Goal: Transaction & Acquisition: Purchase product/service

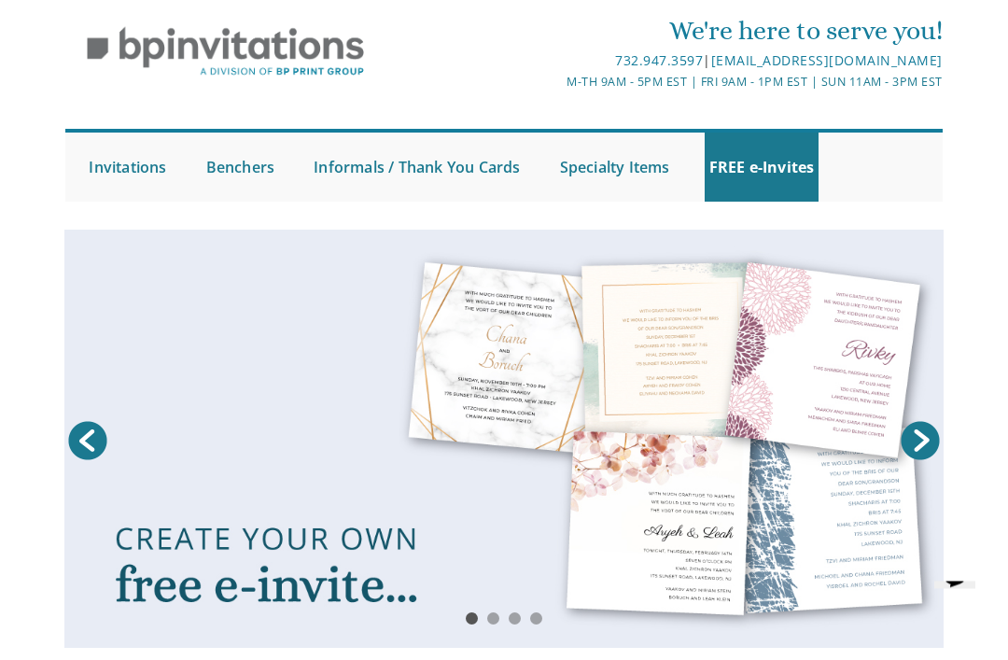
scroll to position [56, 0]
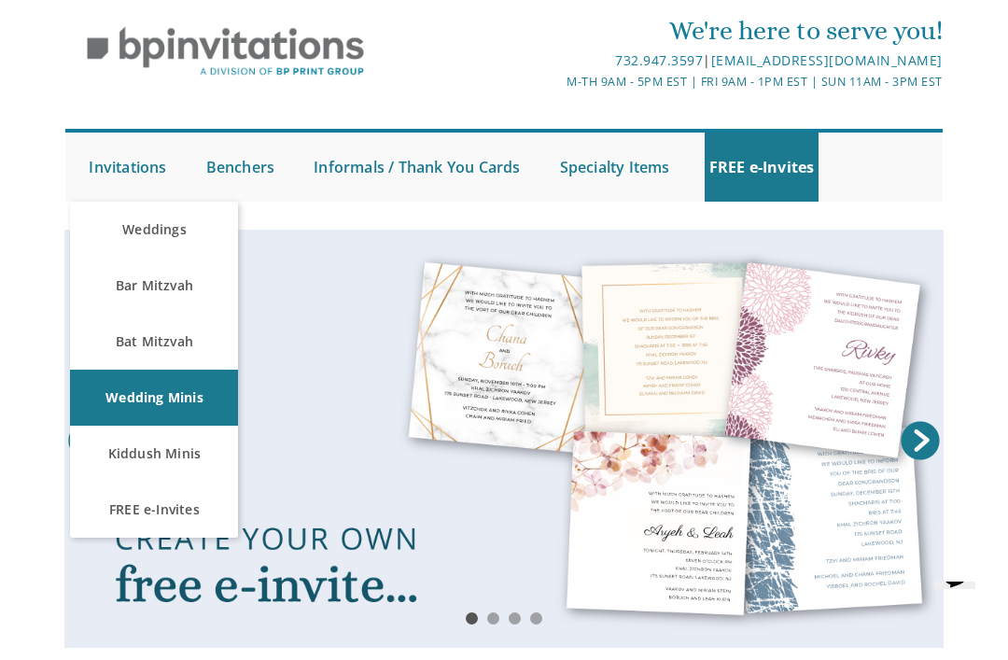
click at [957, 587] on icon "Chat widget" at bounding box center [955, 573] width 26 height 28
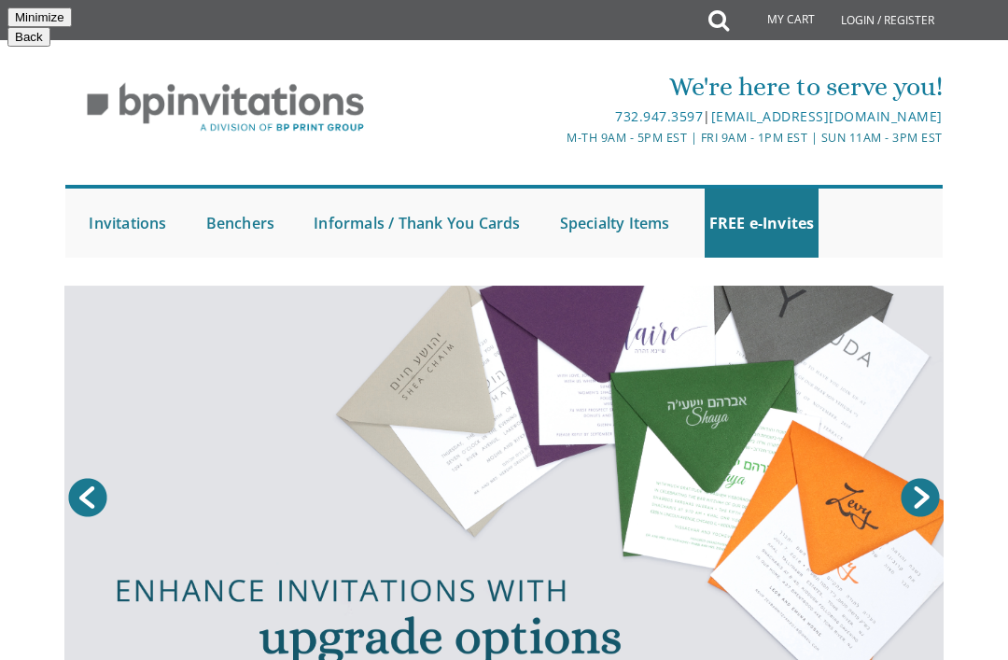
type input "Chaya sara lichter"
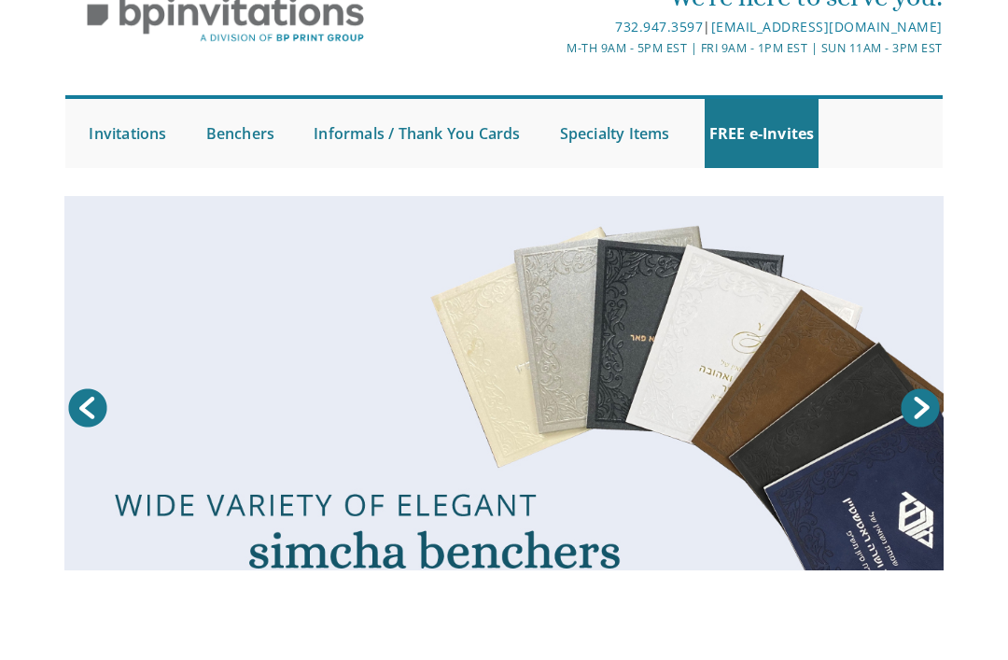
type input "Chasay1@gmail.com"
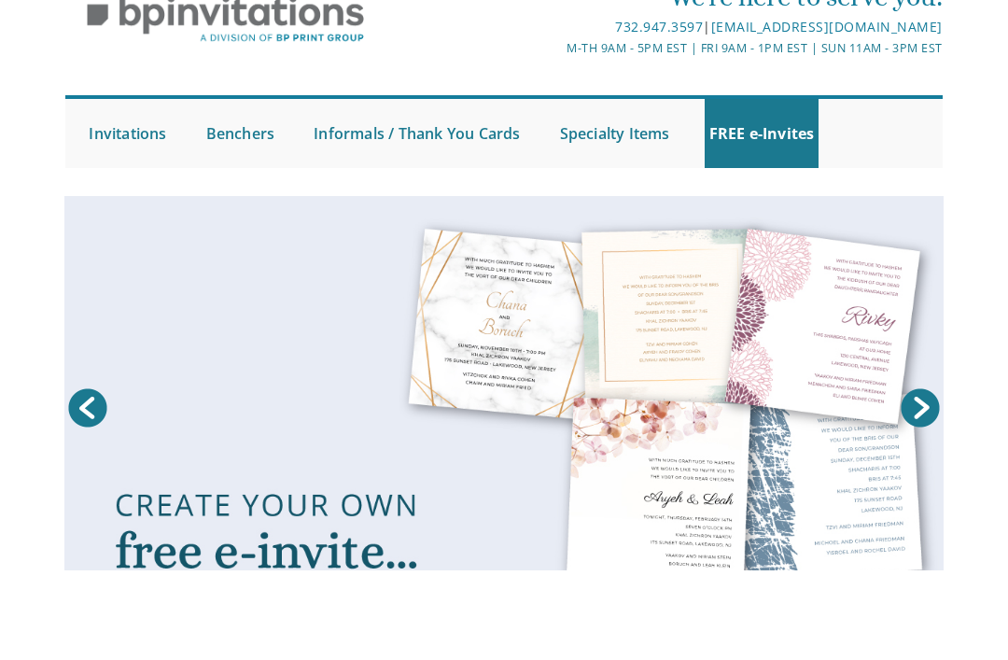
type textarea "Hi I’d like to make a bar mitzvah invitation. Something different than what is …"
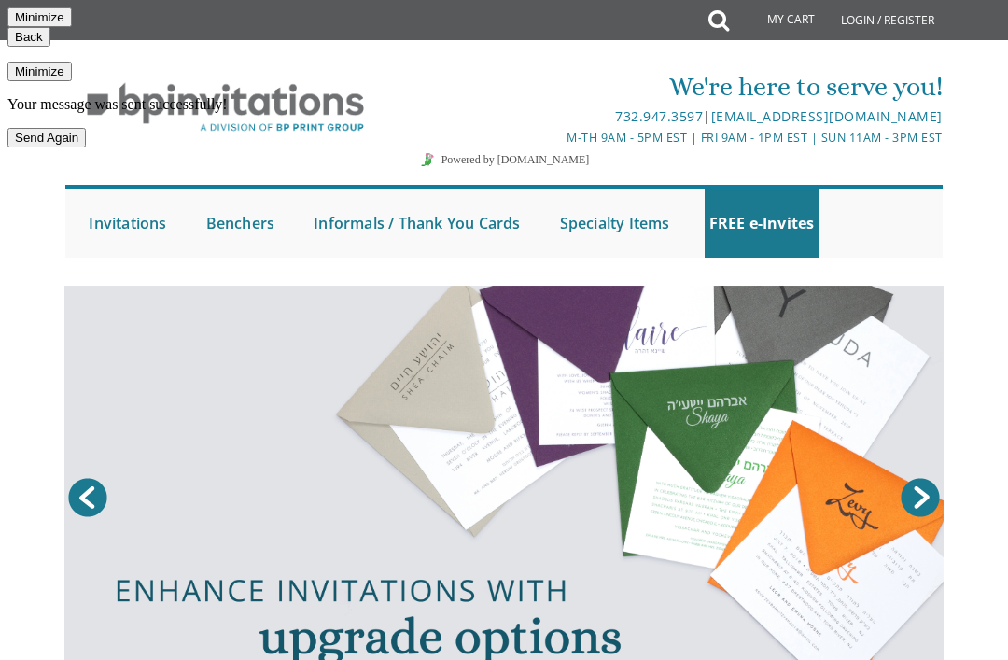
click at [72, 62] on button "Minimize" at bounding box center [39, 72] width 64 height 20
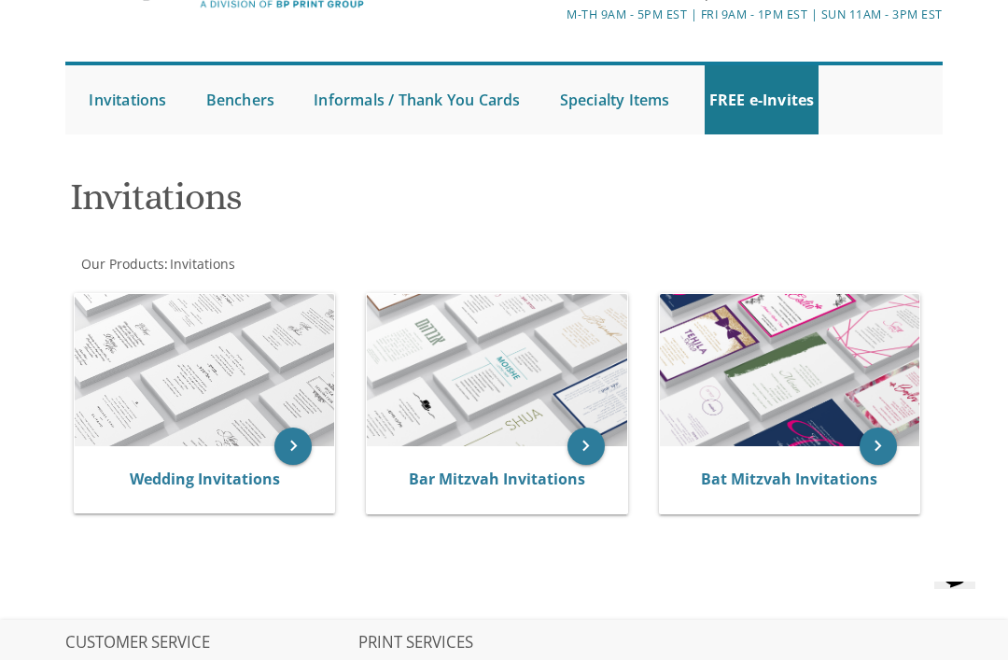
scroll to position [126, 0]
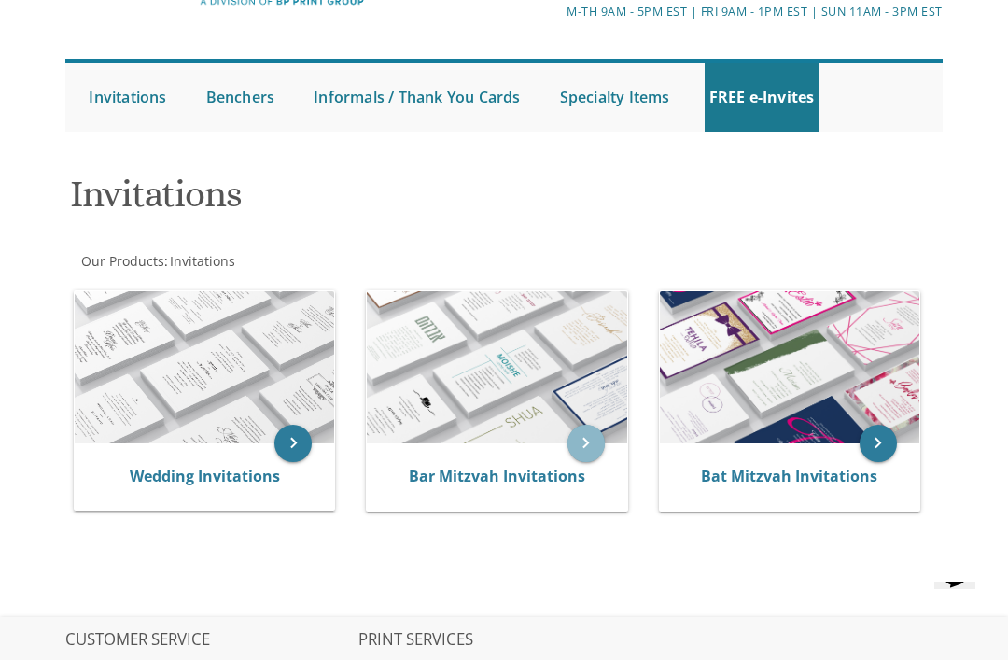
click at [589, 448] on icon "keyboard_arrow_right" at bounding box center [586, 443] width 37 height 37
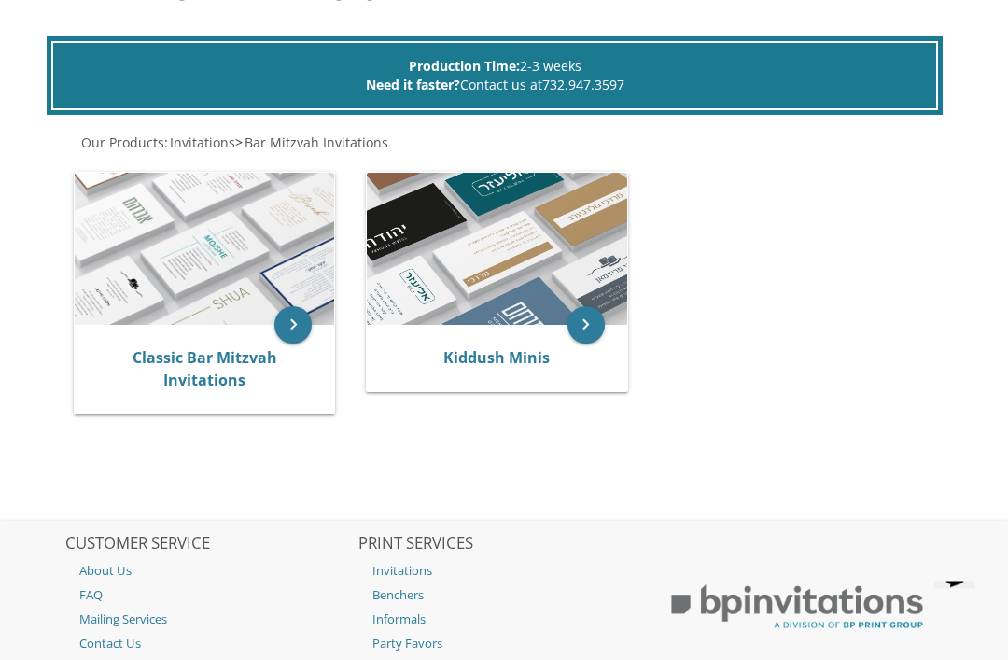
scroll to position [325, 0]
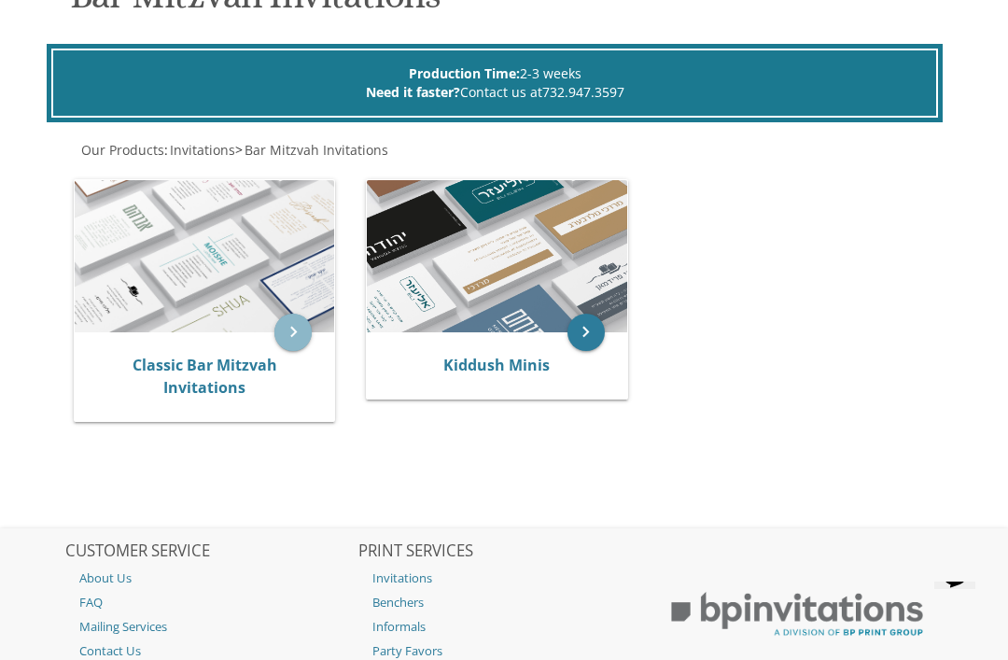
click at [296, 321] on icon "keyboard_arrow_right" at bounding box center [292, 332] width 37 height 37
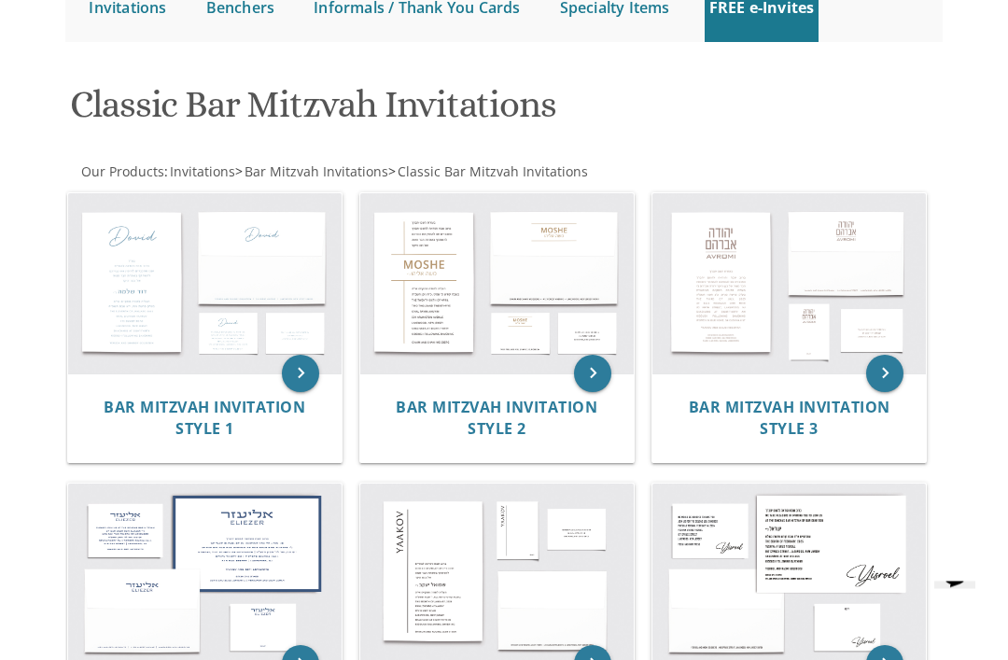
scroll to position [216, 0]
click at [193, 654] on img at bounding box center [205, 574] width 274 height 180
click at [425, 287] on img at bounding box center [497, 282] width 274 height 180
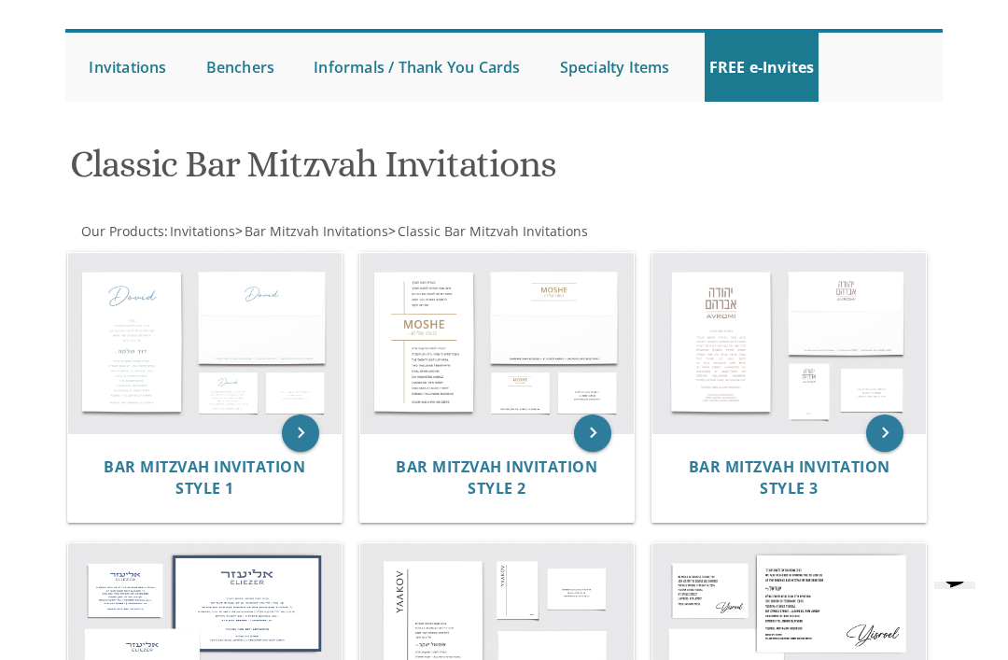
scroll to position [0, 0]
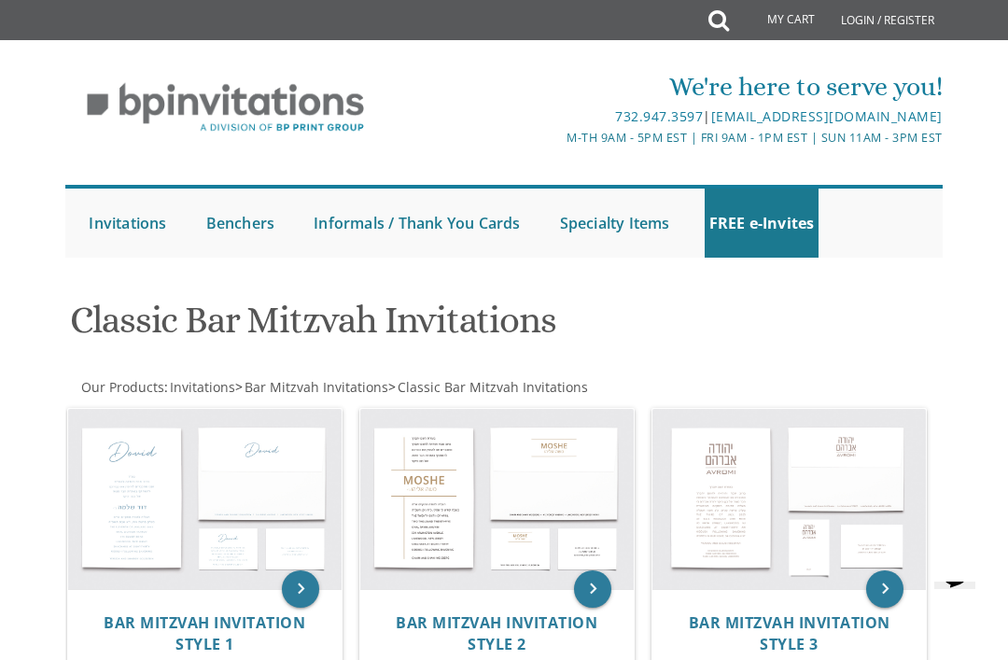
click at [162, 499] on img at bounding box center [205, 499] width 274 height 180
click at [148, 506] on img at bounding box center [205, 499] width 274 height 180
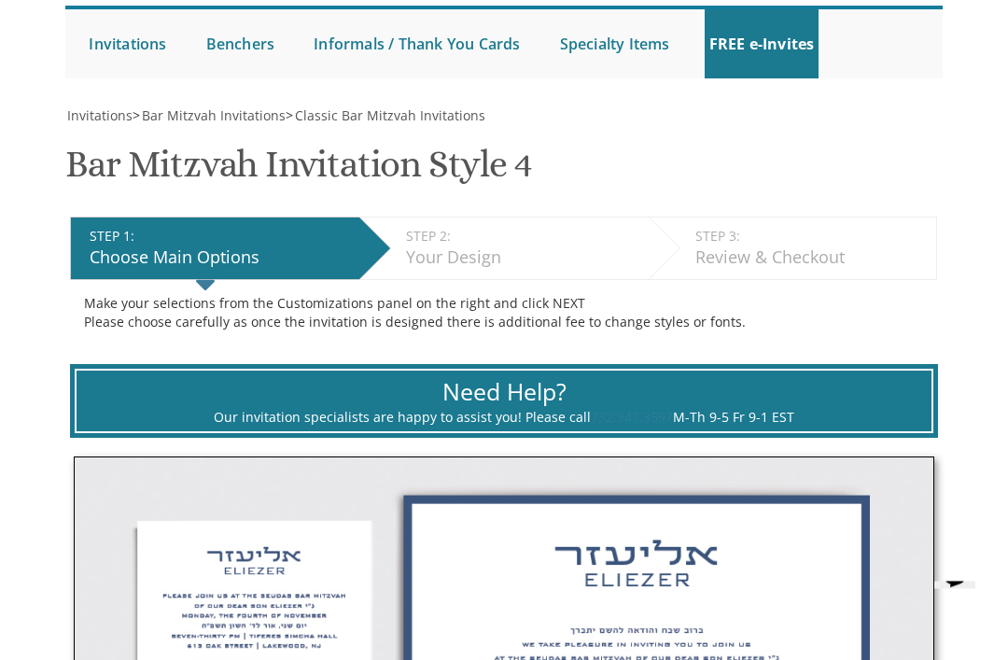
scroll to position [163, 0]
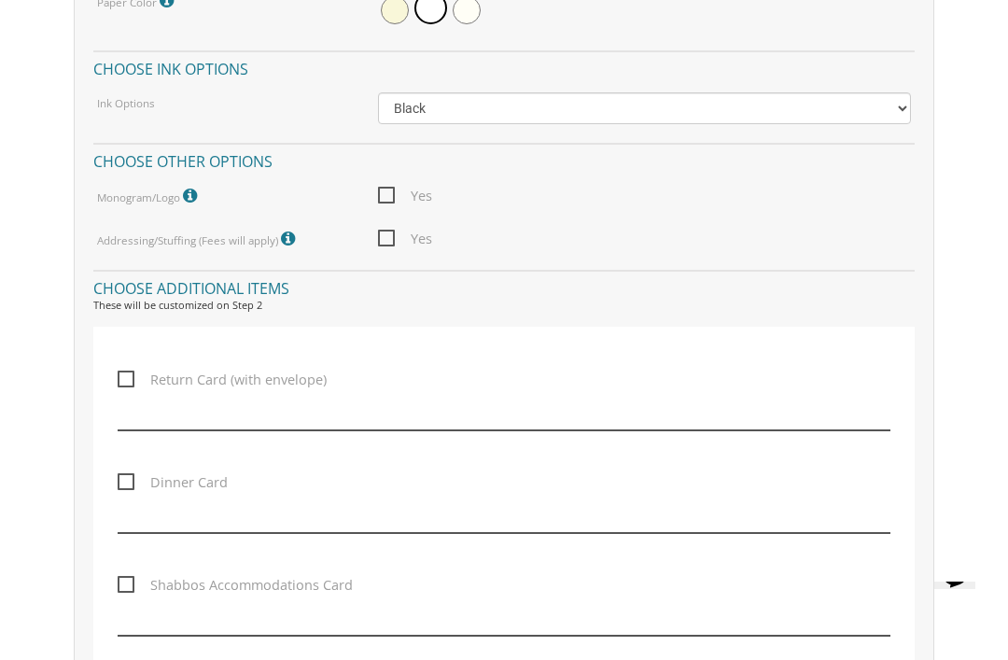
scroll to position [1665, 0]
click at [60, 376] on div "Customizations Main Quantity (invitation & envelope) Invitation Size: Princess …" at bounding box center [505, 539] width 890 height 1431
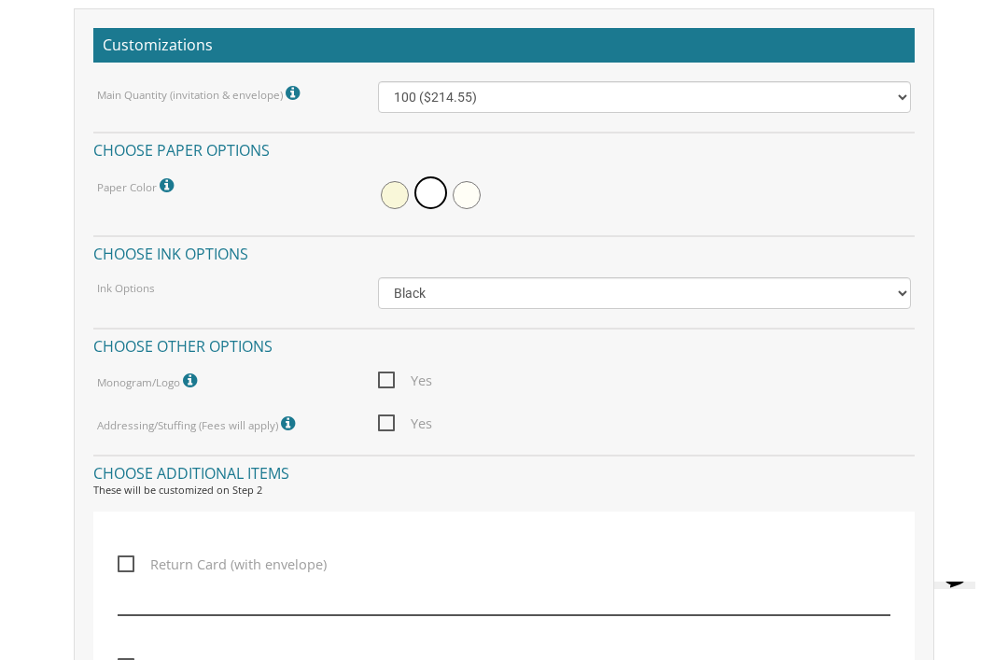
scroll to position [1483, 0]
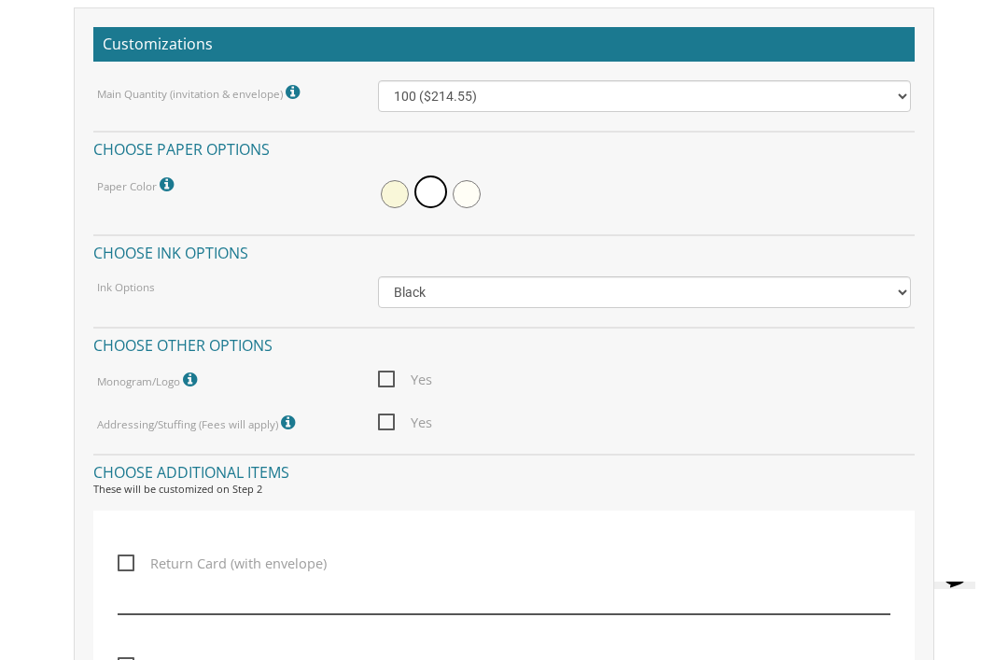
click at [382, 417] on span "Yes" at bounding box center [405, 422] width 54 height 23
click at [382, 417] on input "Yes" at bounding box center [384, 421] width 12 height 12
checkbox input "true"
click at [283, 415] on icon at bounding box center [290, 423] width 19 height 17
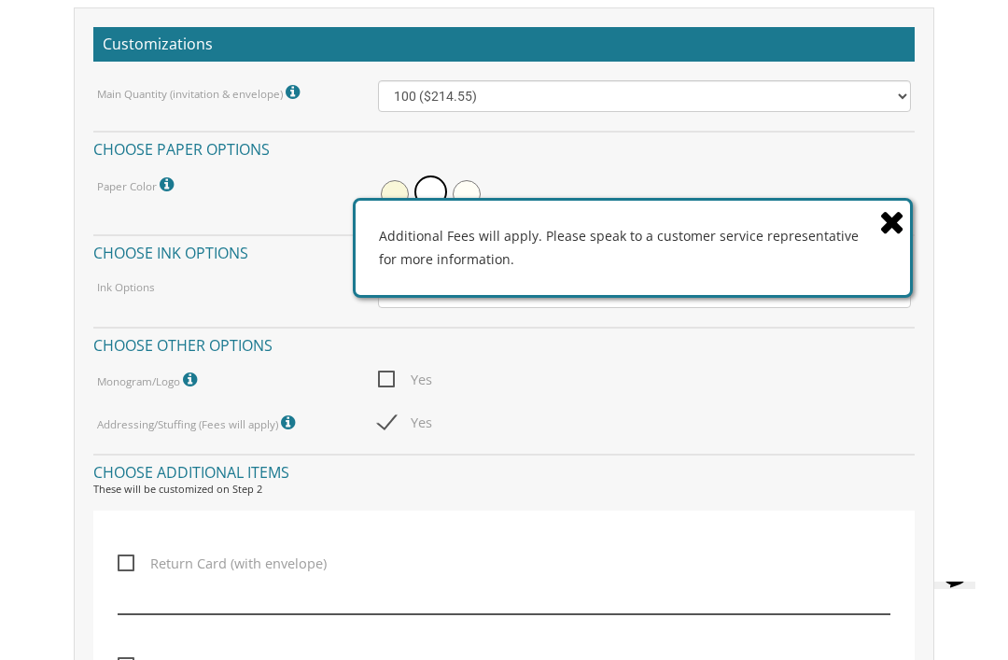
click at [888, 223] on icon at bounding box center [892, 221] width 26 height 33
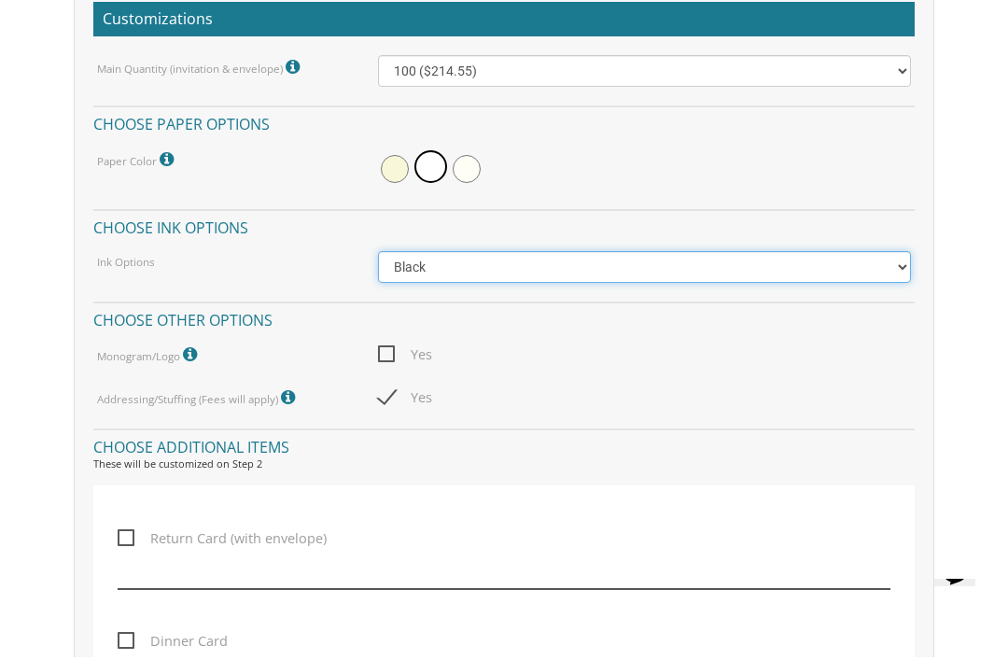
click at [901, 259] on select "Black Colored Ink ($65.00) Black + One Color ($100.00) Two Colors ($137.95)" at bounding box center [645, 270] width 534 height 32
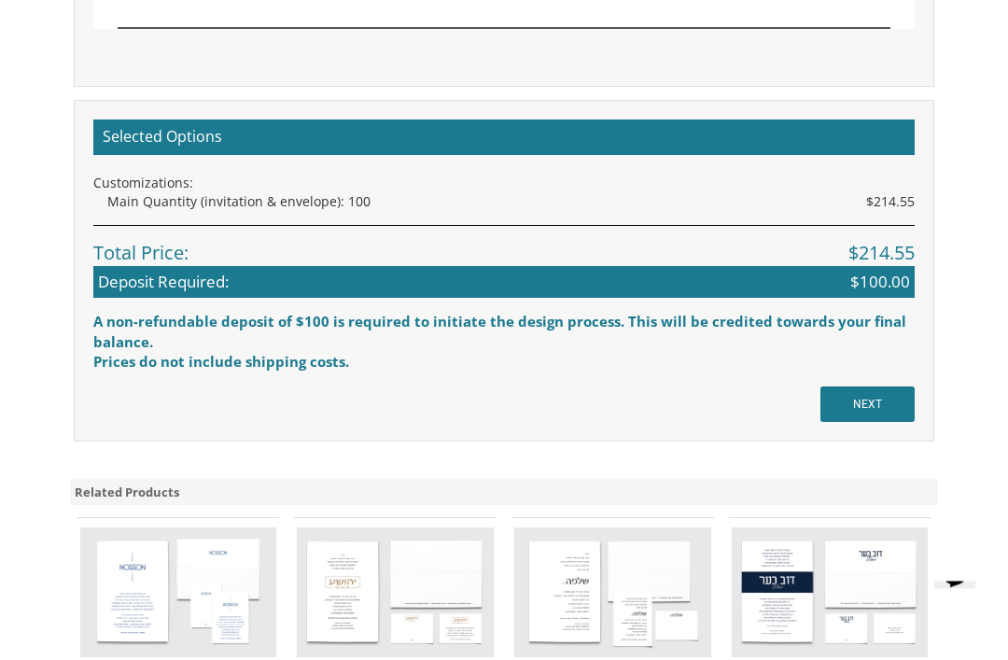
scroll to position [2481, 0]
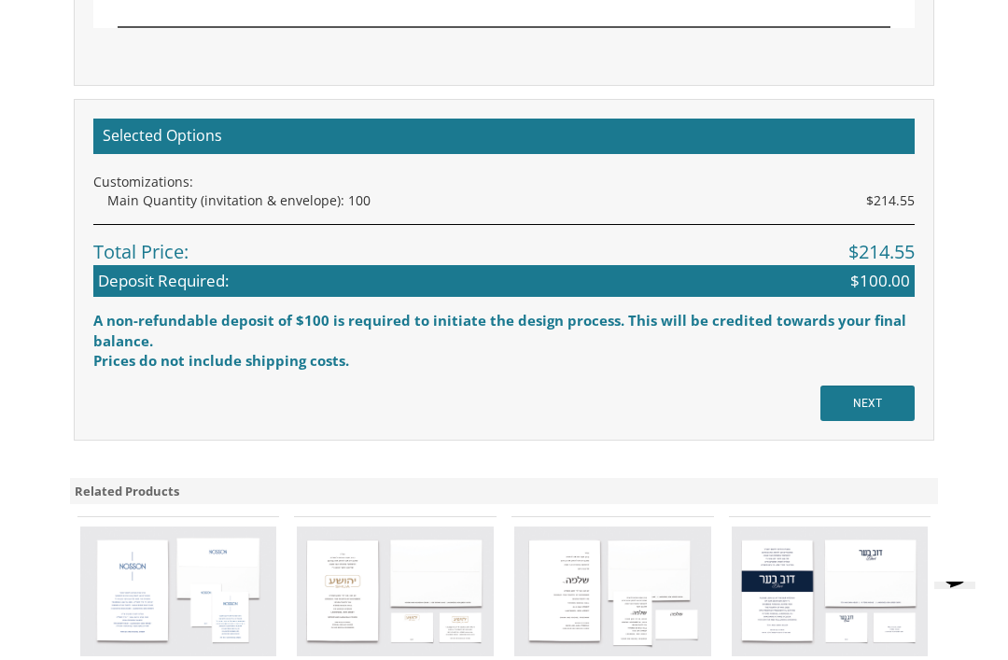
click at [886, 388] on input "NEXT" at bounding box center [868, 403] width 94 height 35
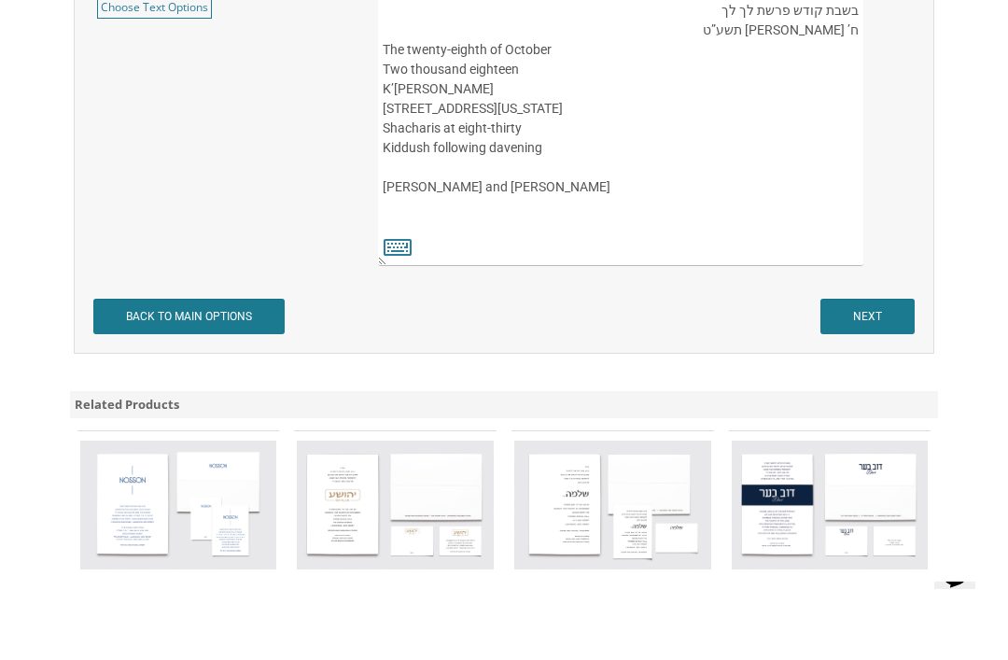
scroll to position [2424, 0]
click at [881, 319] on input "NEXT" at bounding box center [868, 317] width 94 height 35
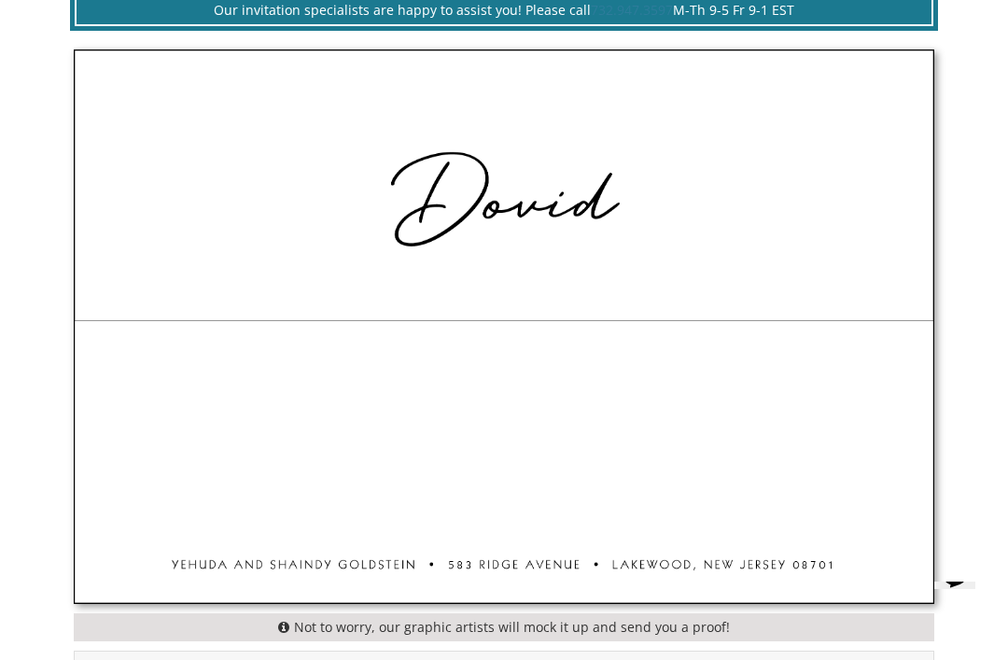
scroll to position [625, 0]
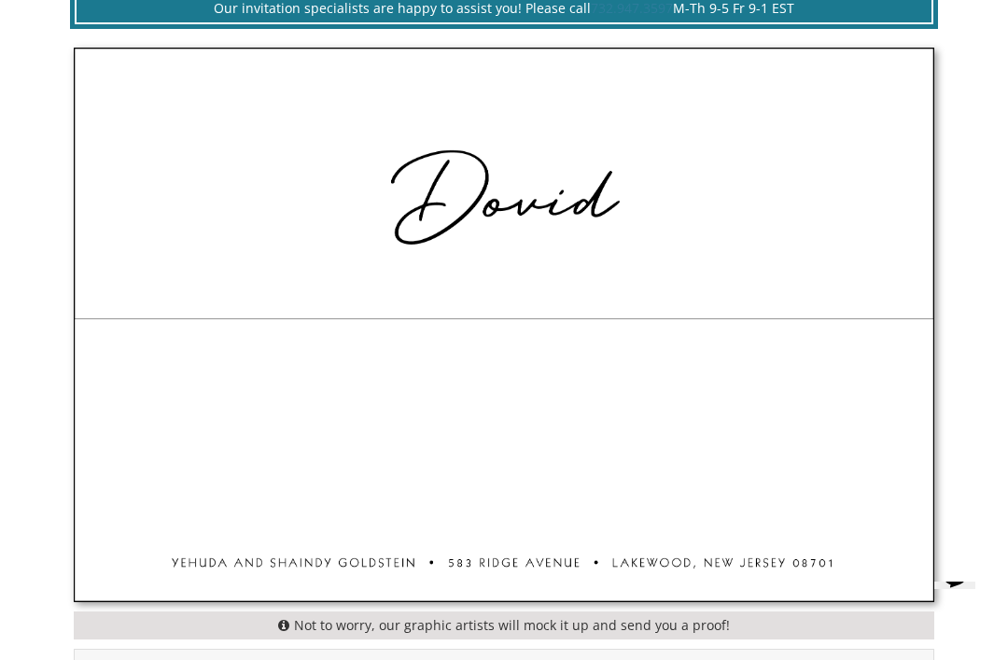
click at [440, 193] on img at bounding box center [505, 325] width 860 height 553
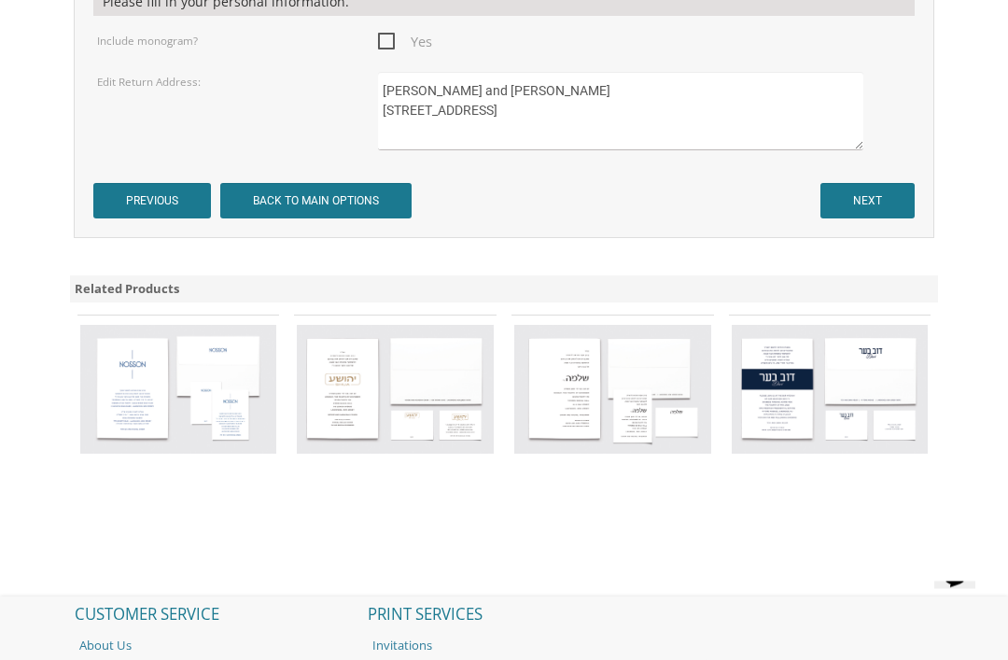
scroll to position [1363, 0]
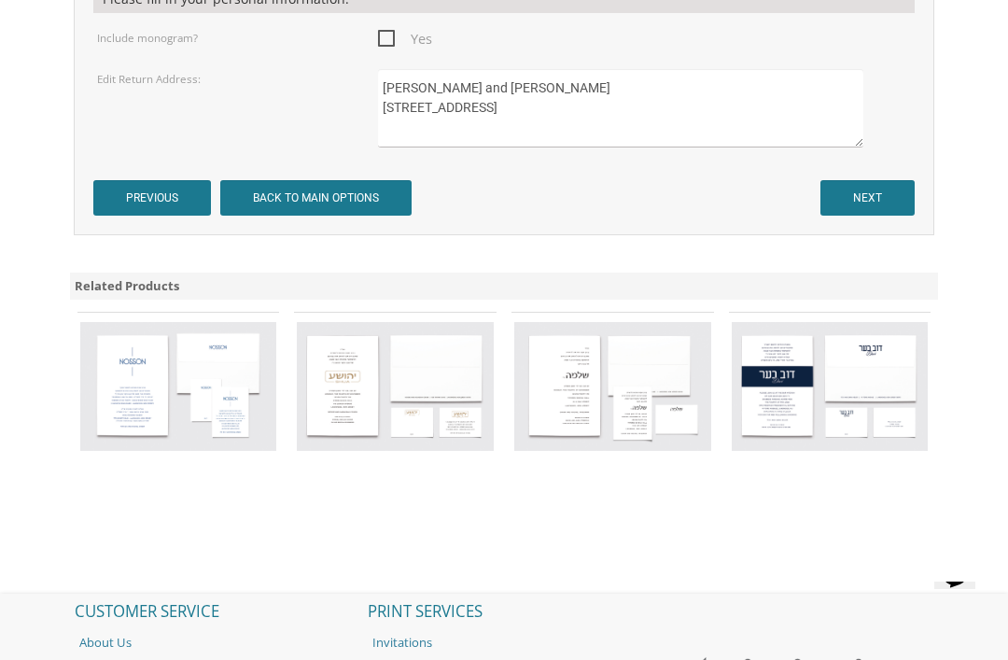
click at [878, 208] on input "NEXT" at bounding box center [868, 197] width 94 height 35
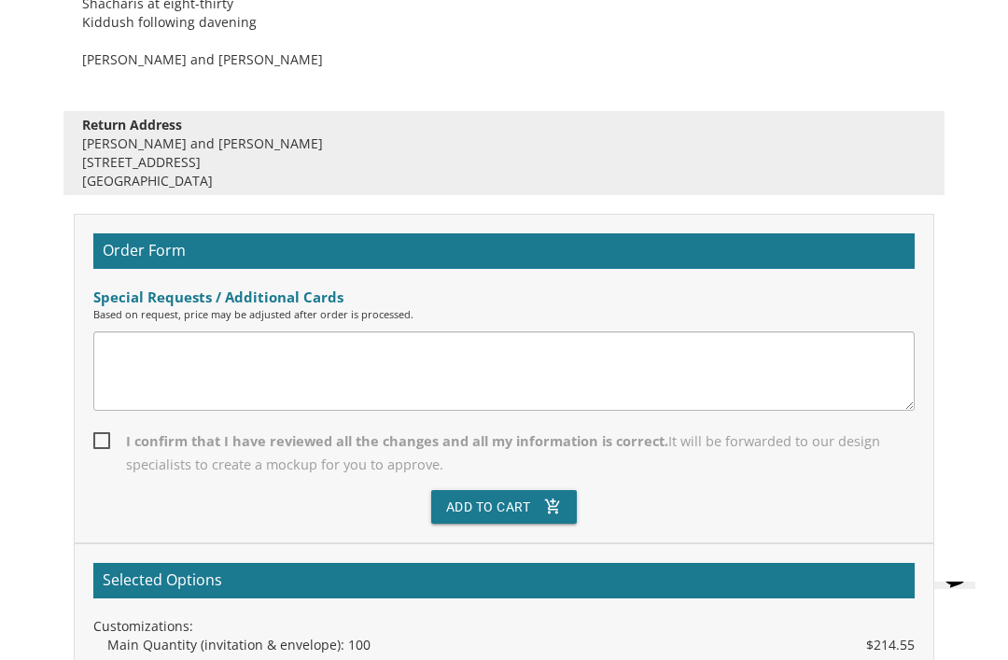
scroll to position [1092, 0]
